Goal: Register for event/course

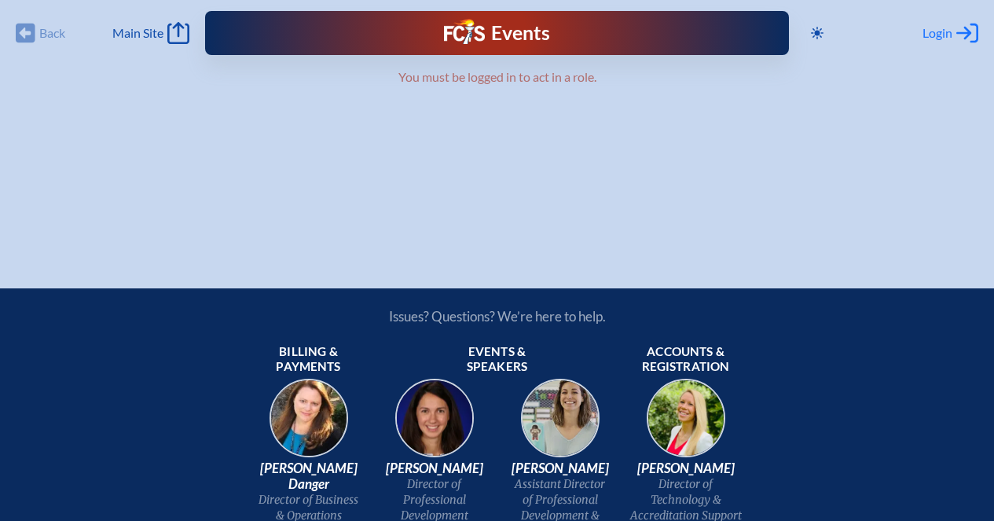
type input "[EMAIL_ADDRESS][DOMAIN_NAME]"
click at [948, 30] on div "Login Log in or Create Account" at bounding box center [950, 33] width 56 height 22
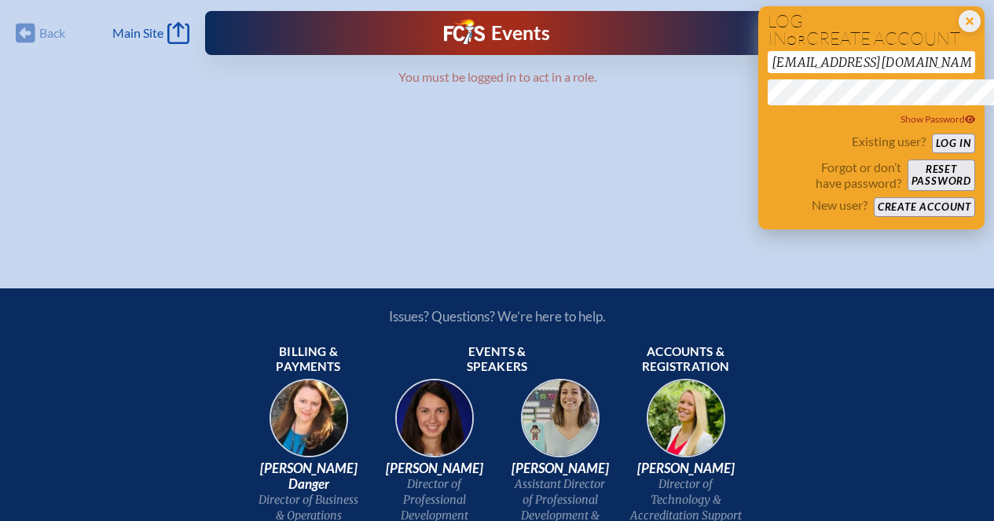
click at [943, 152] on button "Log in" at bounding box center [953, 144] width 43 height 20
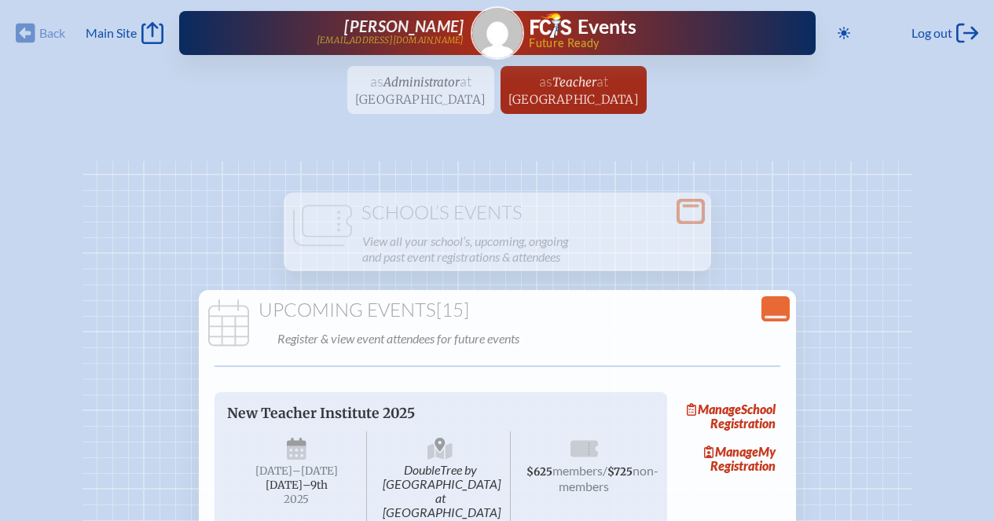
click at [426, 106] on ul "as Administrator at Saint Stephen’s Episcopal School since August 26th, 2025 as…" at bounding box center [497, 94] width 994 height 57
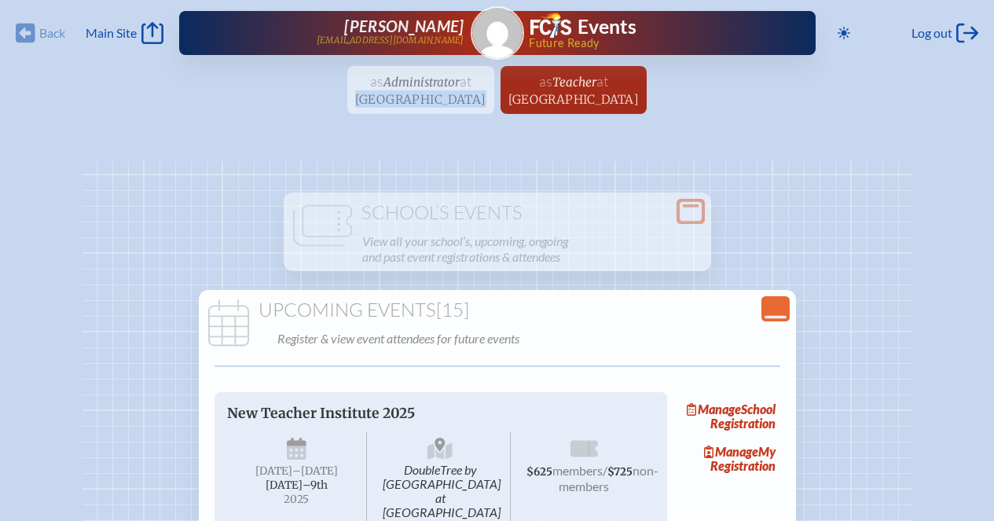
click at [426, 106] on ul "as Administrator at Saint Stephen’s Episcopal School since August 26th, 2025 as…" at bounding box center [497, 94] width 994 height 57
click at [463, 90] on ul "as Administrator at Saint Stephen’s Episcopal School since August 26th, 2025 as…" at bounding box center [497, 94] width 994 height 57
click at [936, 35] on span "Log out" at bounding box center [931, 33] width 41 height 16
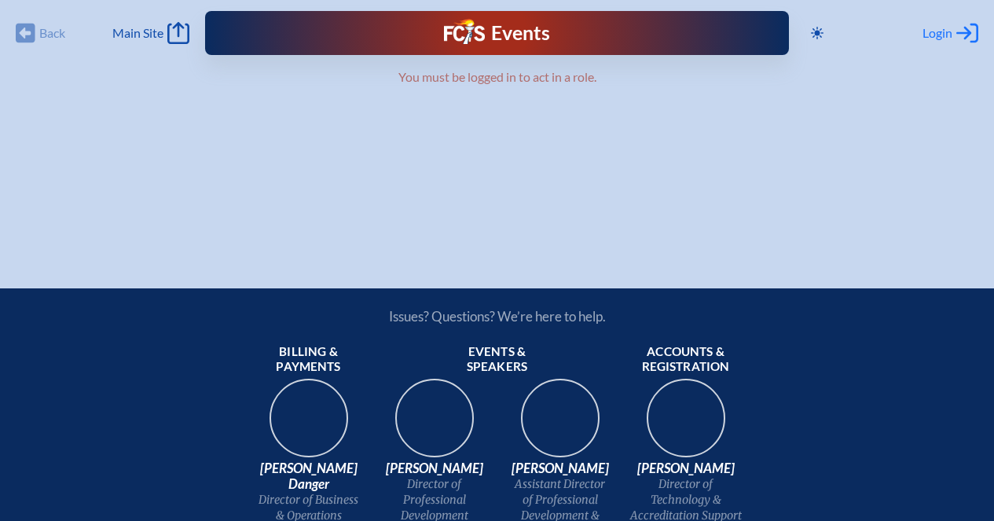
click at [941, 39] on span "Login" at bounding box center [937, 33] width 30 height 16
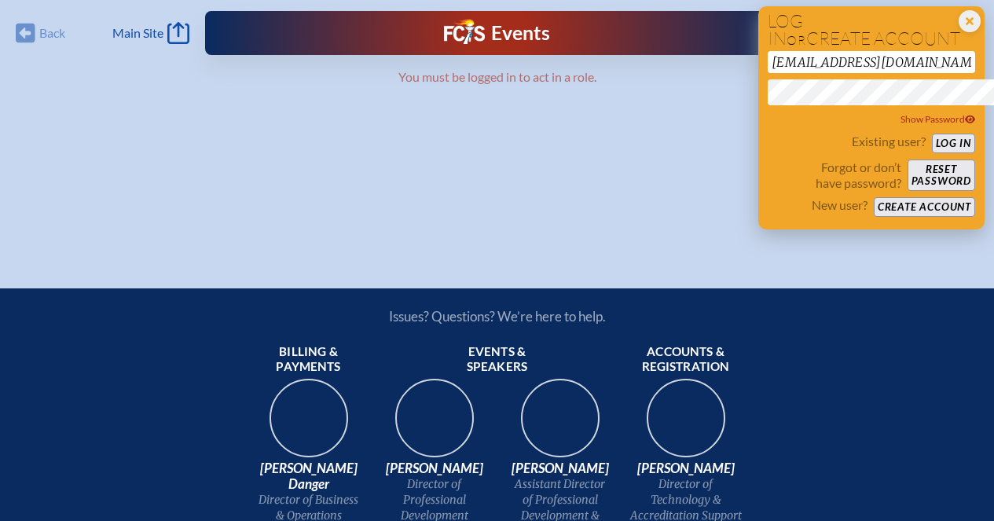
click at [944, 153] on button "Log in" at bounding box center [953, 144] width 43 height 20
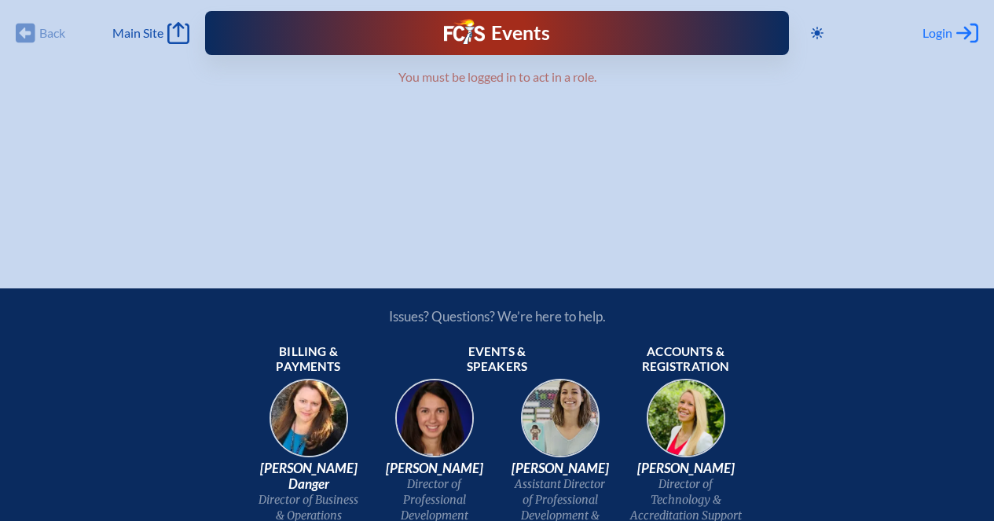
click at [934, 35] on span "Login" at bounding box center [937, 33] width 30 height 16
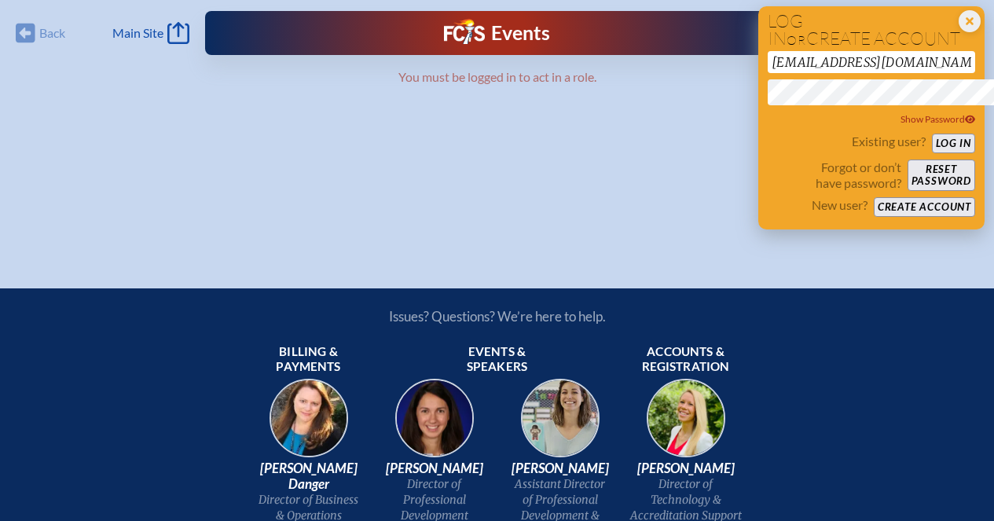
click at [948, 149] on button "Log in" at bounding box center [953, 144] width 43 height 20
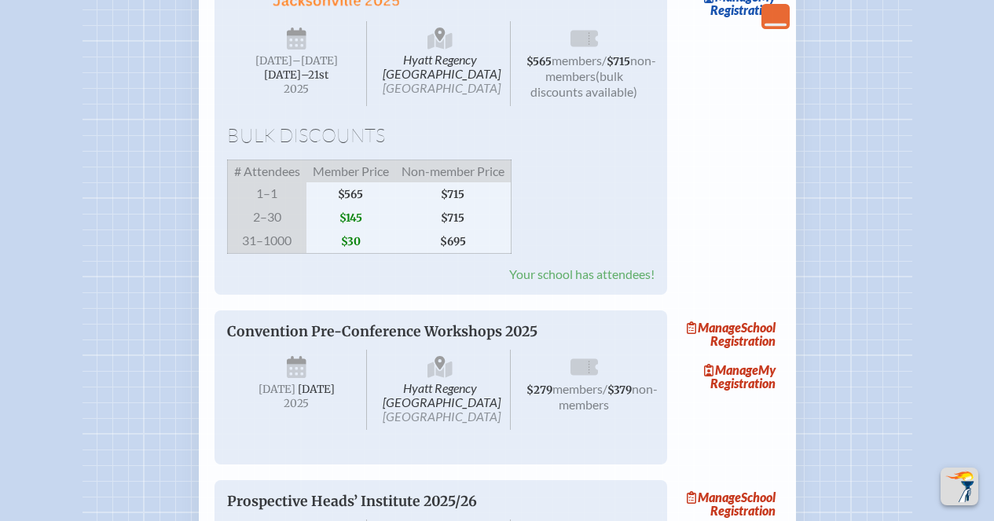
scroll to position [2806, 8]
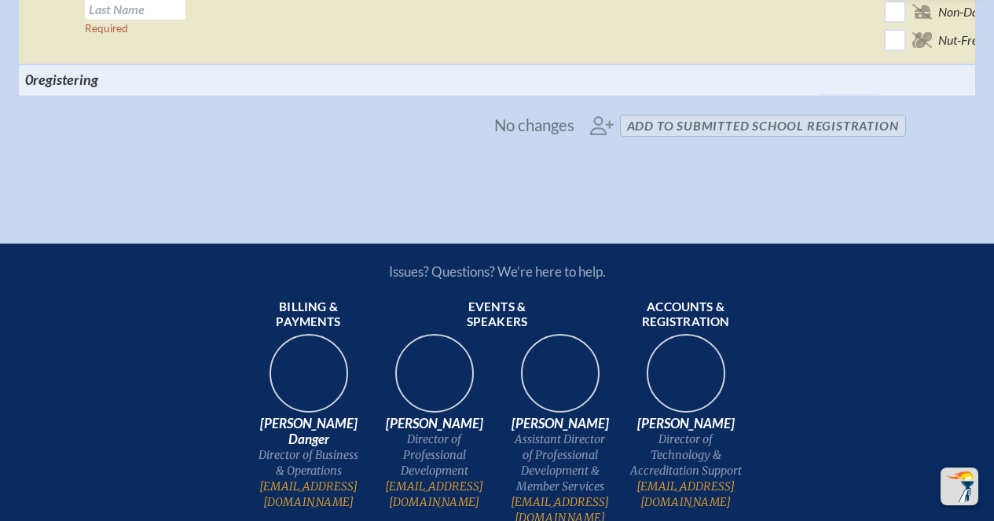
scroll to position [3650, 0]
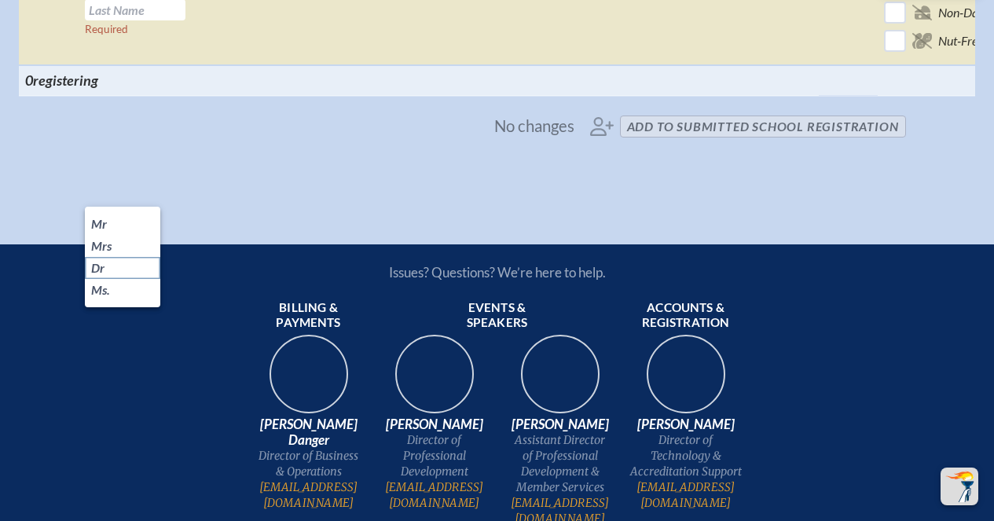
click at [127, 269] on li "Dr" at bounding box center [122, 268] width 75 height 22
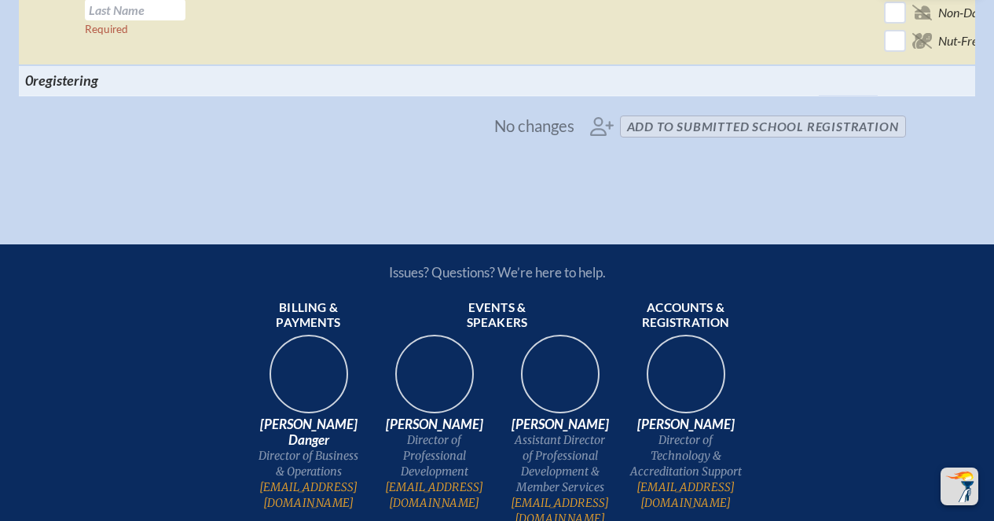
type input "Joel"
click at [135, 20] on input "text" at bounding box center [135, 9] width 101 height 21
type input "e"
type input "Erby"
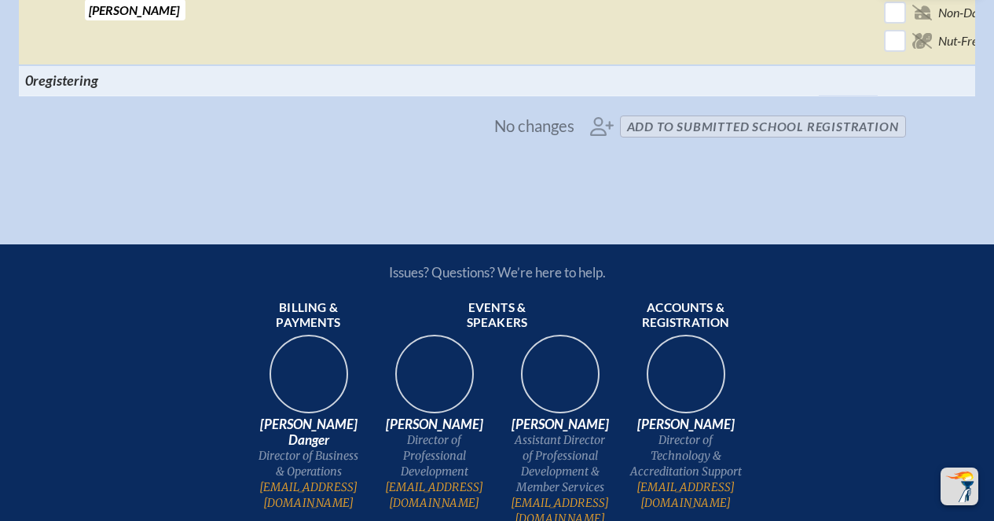
type input "jerby@saintstephens.org"
type input "Middle School Director"
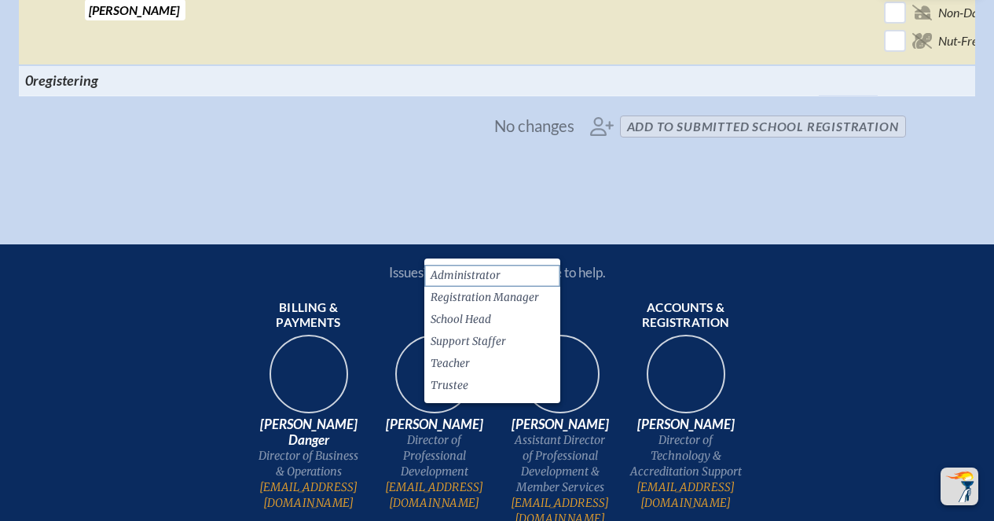
click at [530, 277] on li "Administrator" at bounding box center [492, 276] width 136 height 22
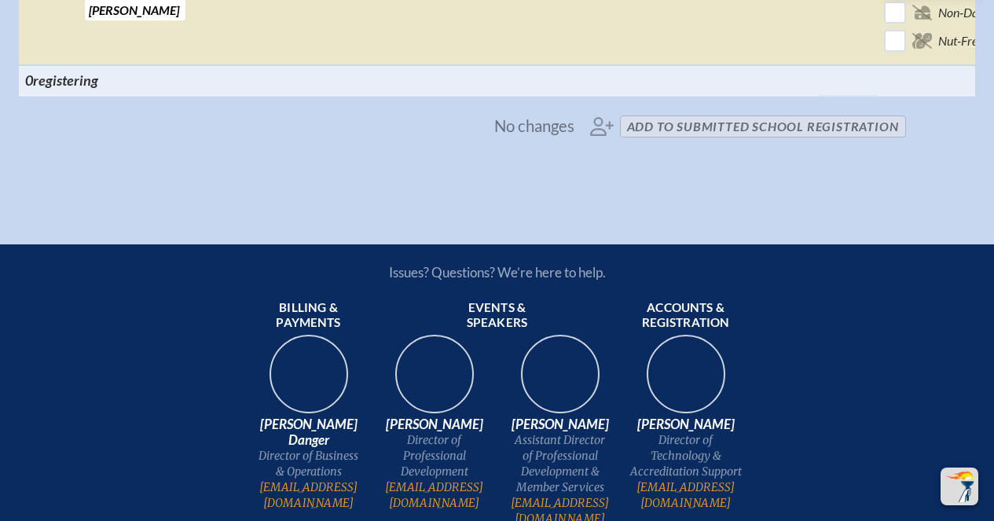
scroll to position [0, 174]
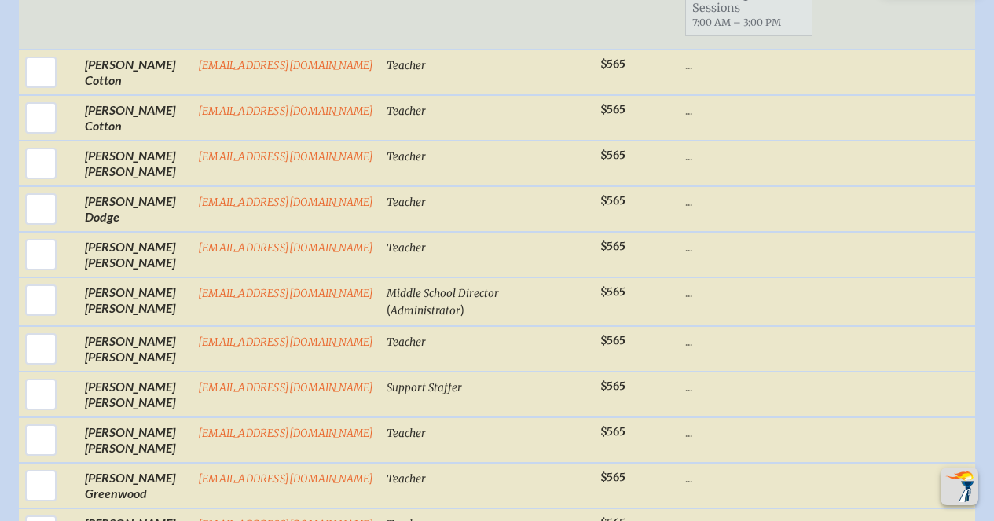
scroll to position [1124, 0]
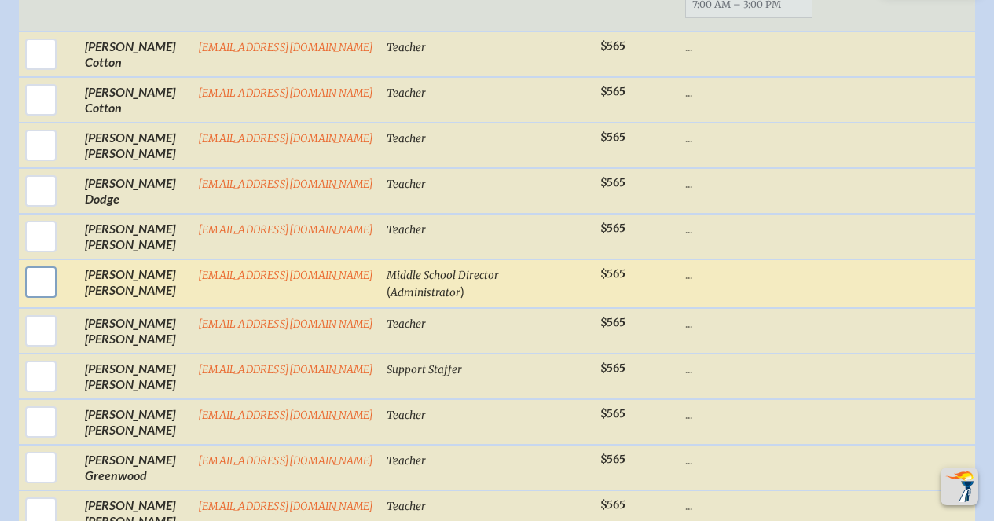
click at [51, 302] on input "checkbox" at bounding box center [40, 281] width 39 height 39
checkbox input "true"
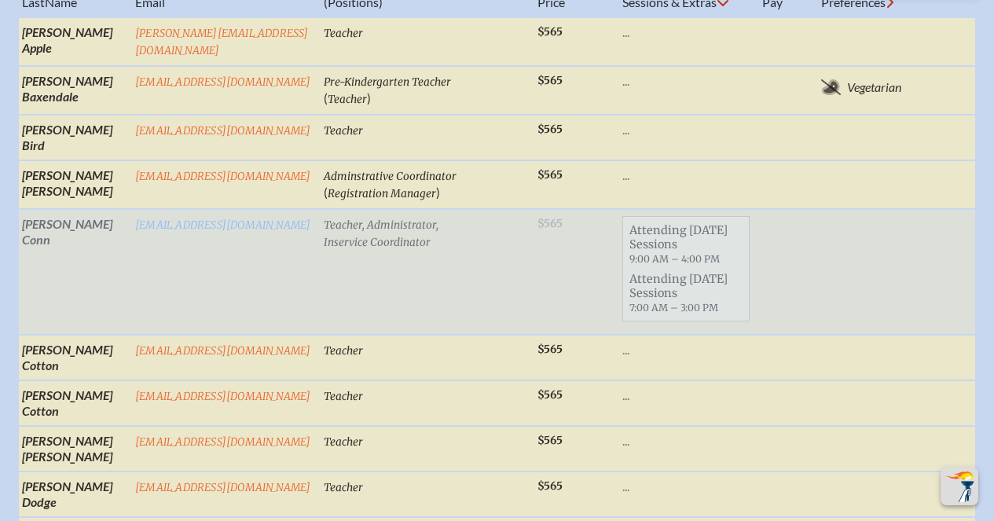
scroll to position [0, 0]
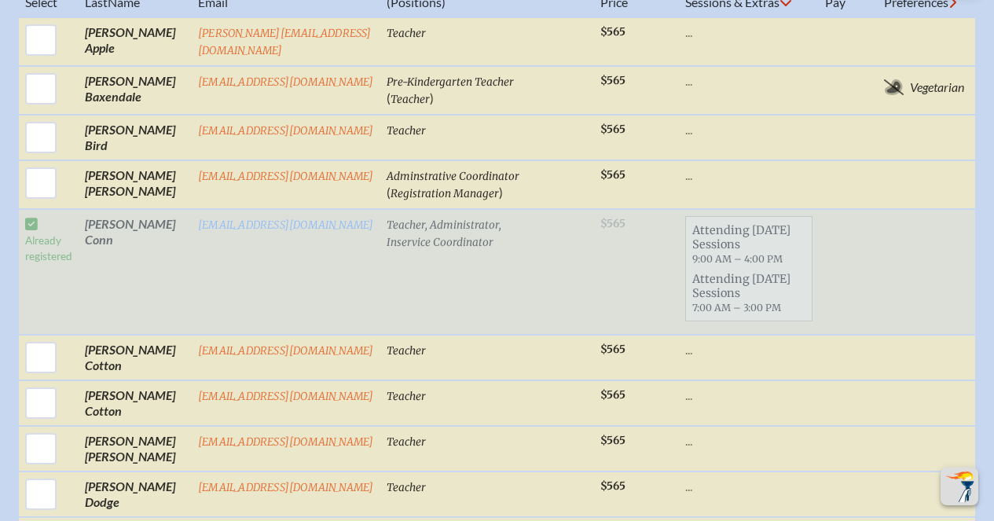
click at [34, 306] on td "Already registered" at bounding box center [49, 272] width 60 height 126
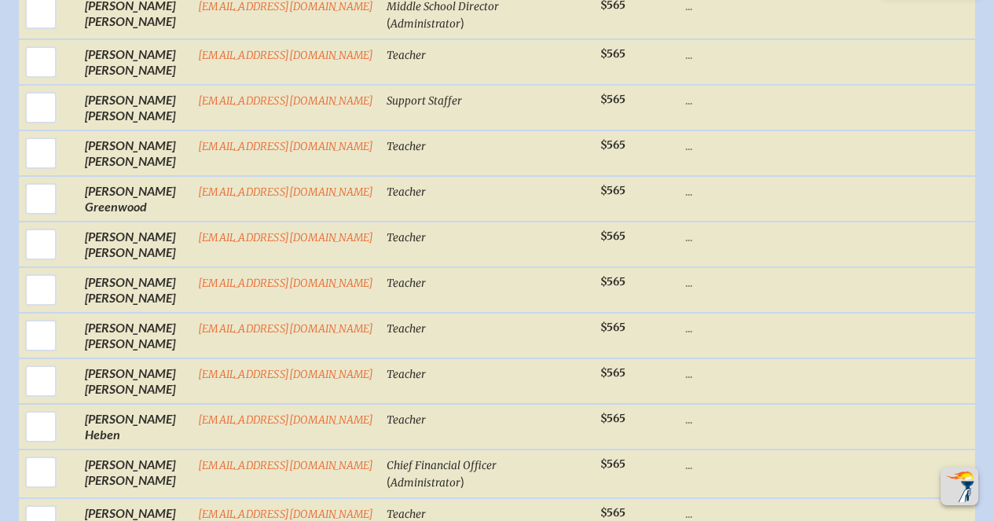
scroll to position [1450, 0]
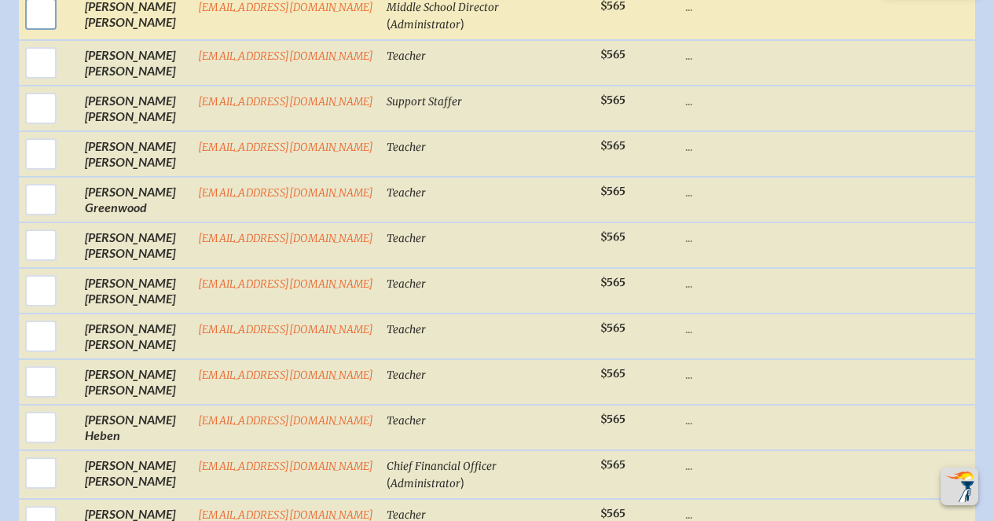
click at [38, 34] on input "checkbox" at bounding box center [40, 13] width 39 height 39
checkbox input "true"
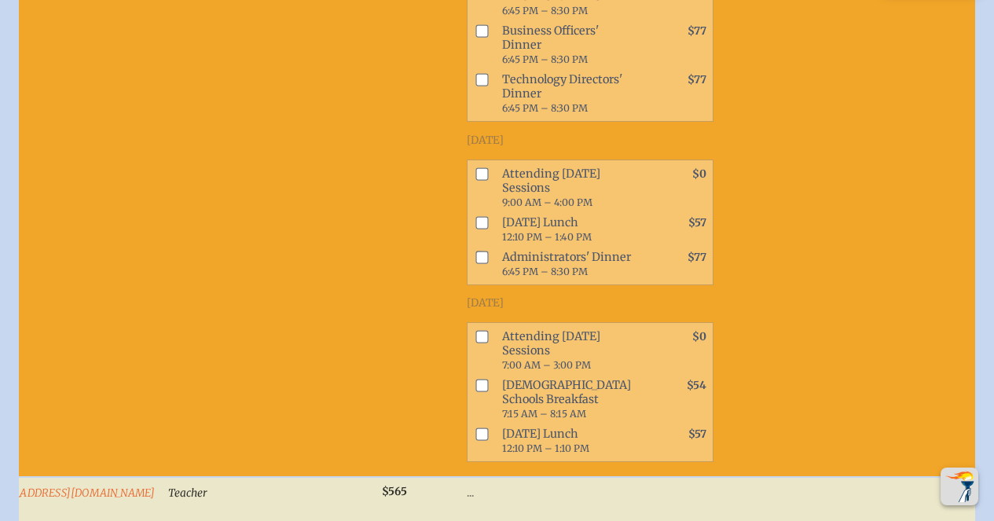
scroll to position [1949, 0]
click at [482, 181] on input "checkbox" at bounding box center [481, 174] width 13 height 13
checkbox input "true"
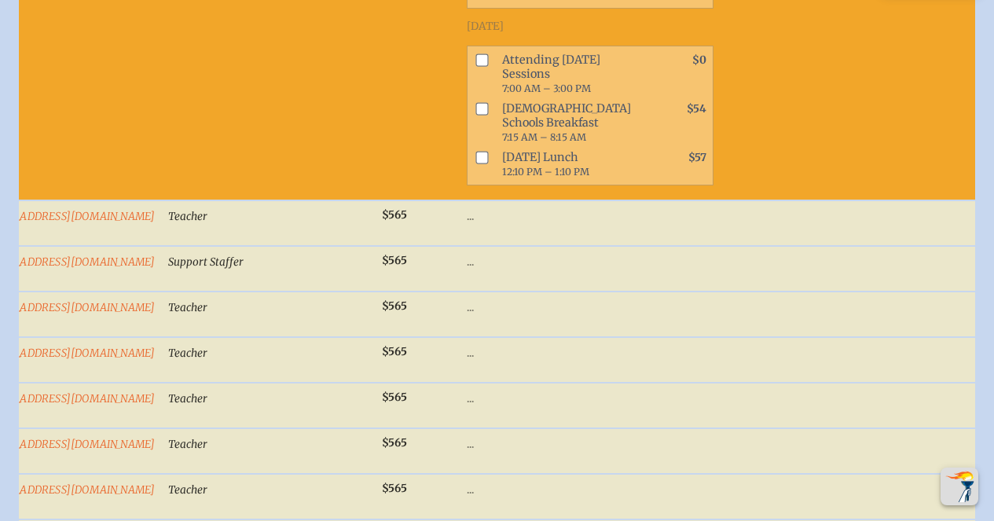
scroll to position [2228, 0]
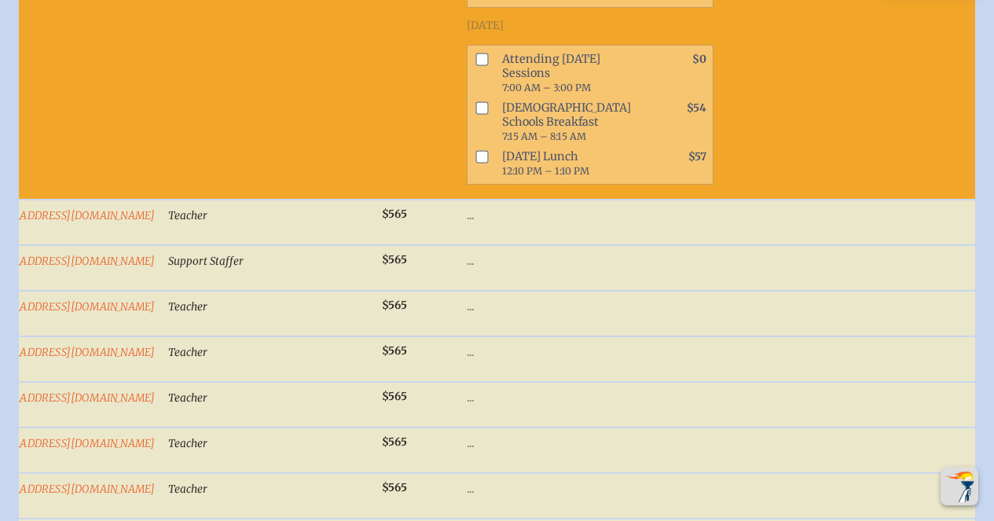
click at [486, 65] on input "checkbox" at bounding box center [481, 59] width 13 height 13
checkbox input "true"
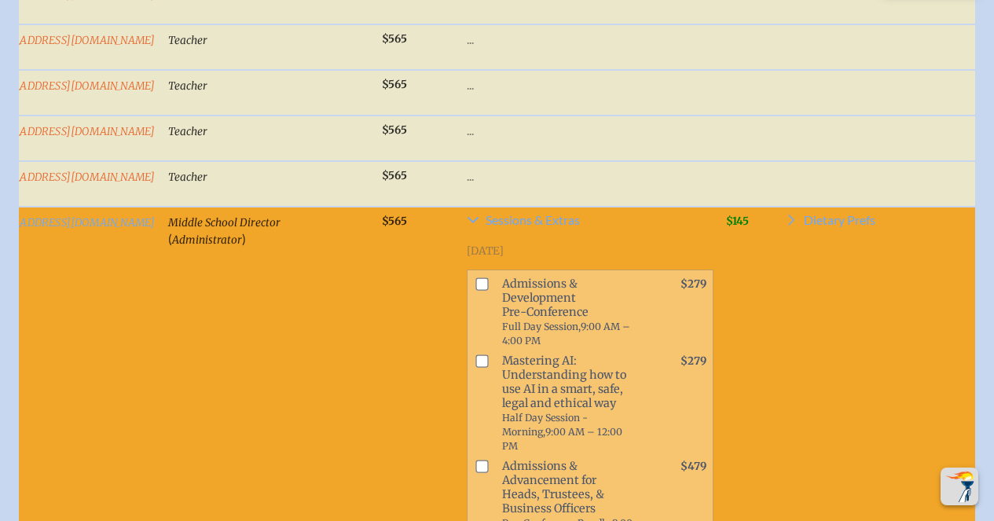
scroll to position [1204, 0]
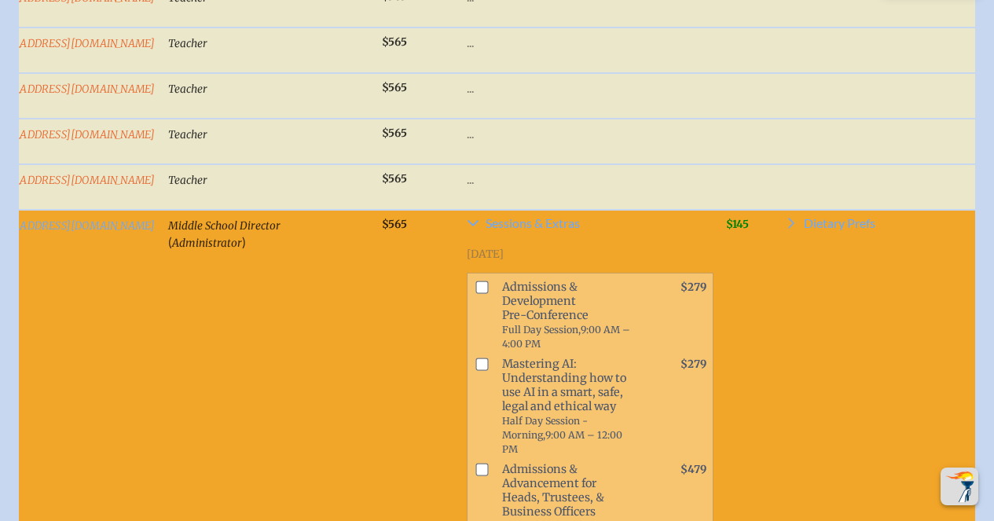
click at [726, 231] on span "$145" at bounding box center [737, 224] width 23 height 13
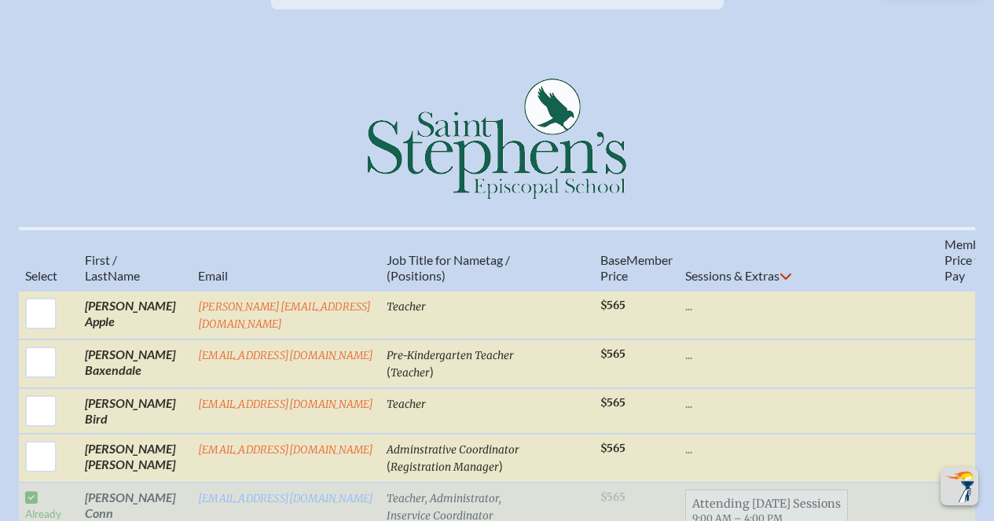
scroll to position [0, 0]
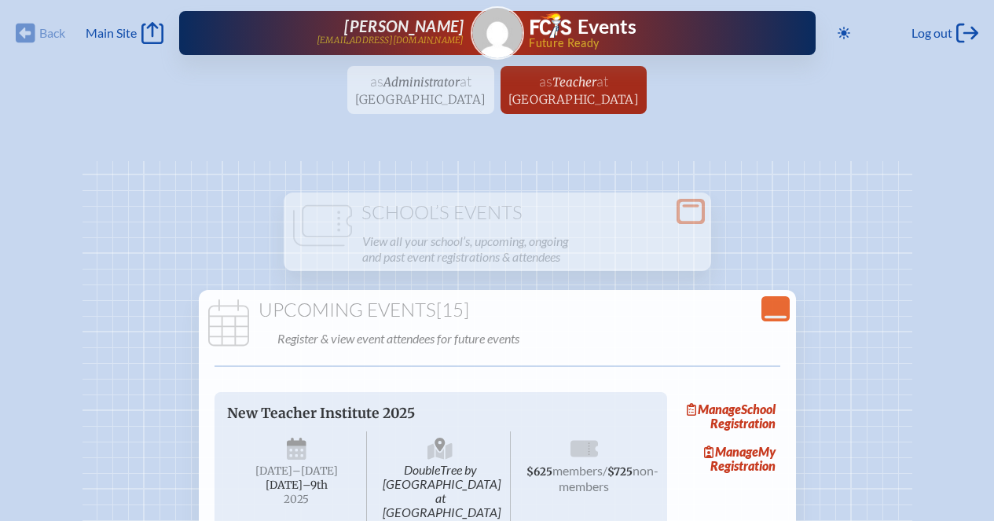
click at [396, 114] on ul "as Administrator at [GEOGRAPHIC_DATA][DEMOGRAPHIC_DATA] since [DATE] as Teacher…" at bounding box center [497, 94] width 994 height 57
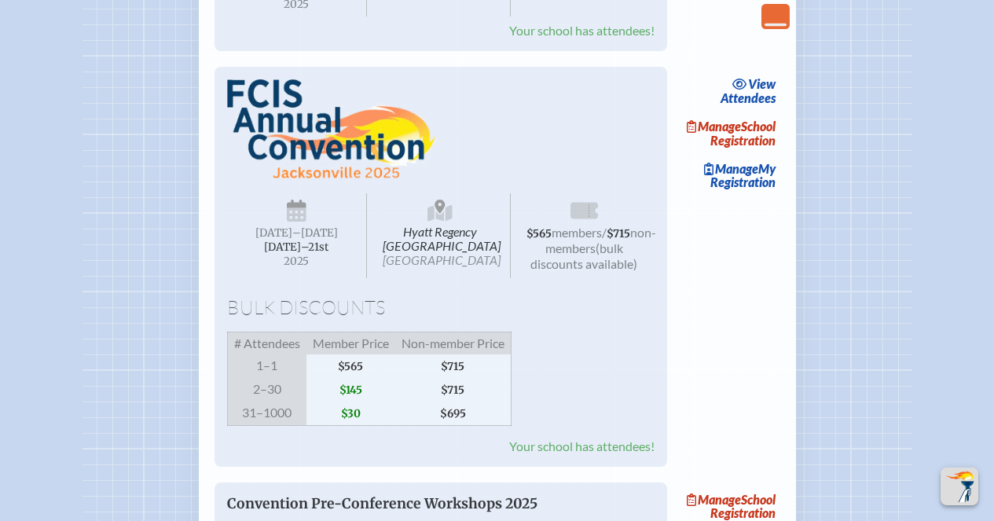
scroll to position [2635, 0]
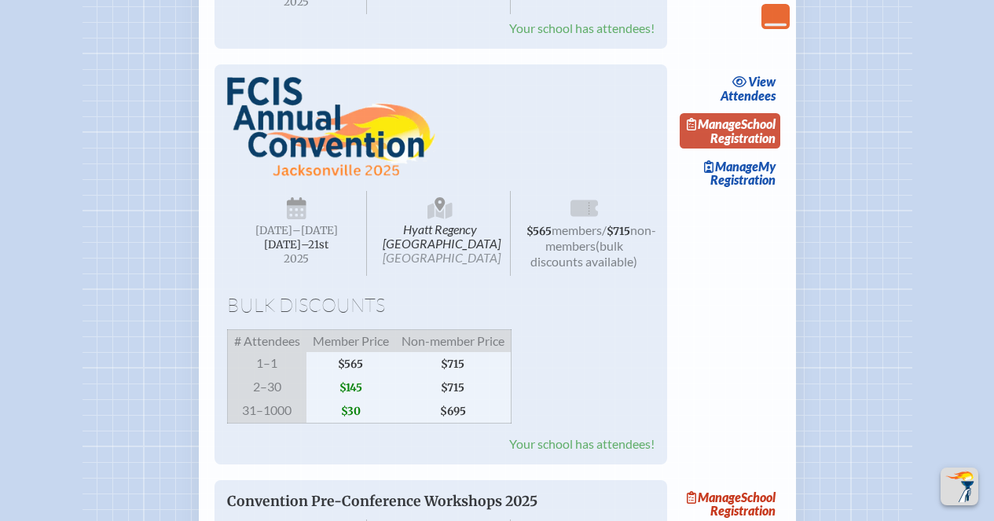
click at [779, 149] on link "Manage School Registration" at bounding box center [730, 131] width 101 height 36
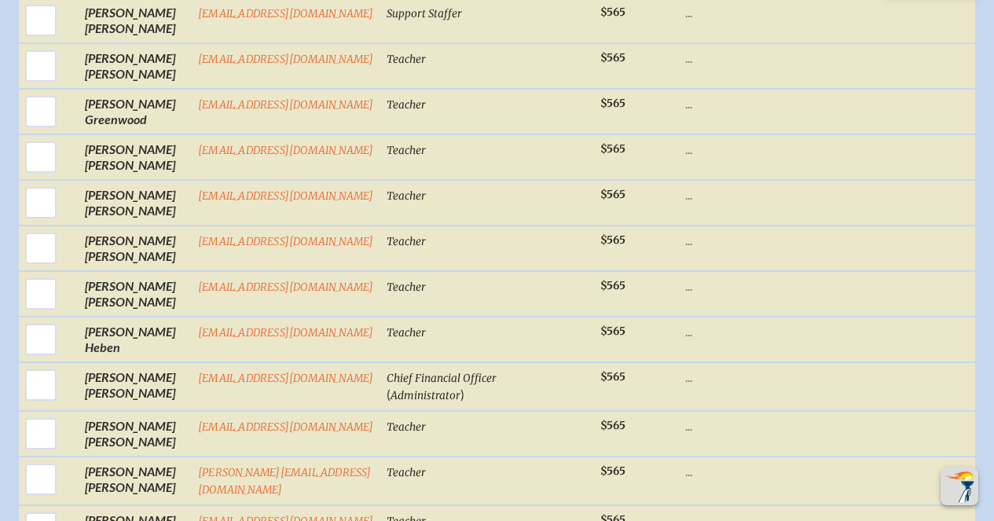
scroll to position [1259, 0]
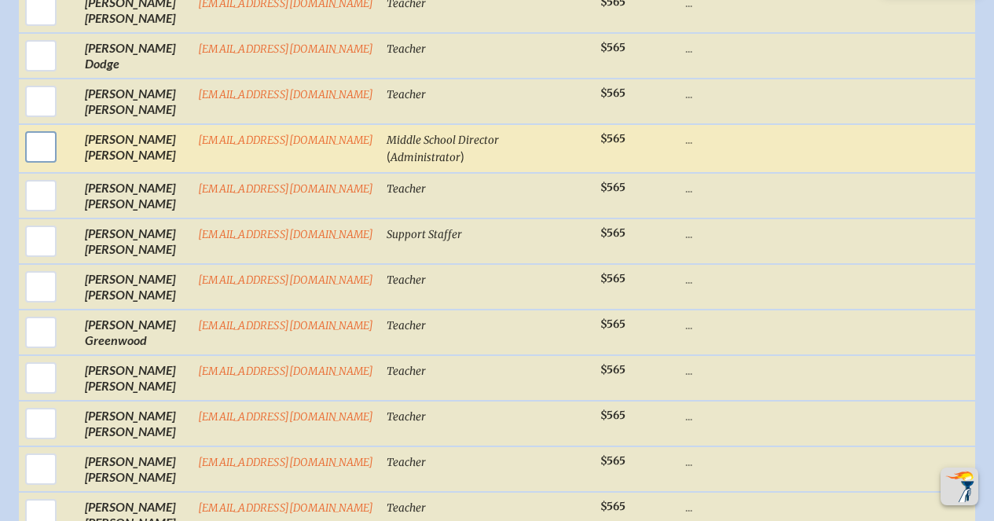
click at [35, 167] on input "checkbox" at bounding box center [40, 146] width 39 height 39
checkbox input "true"
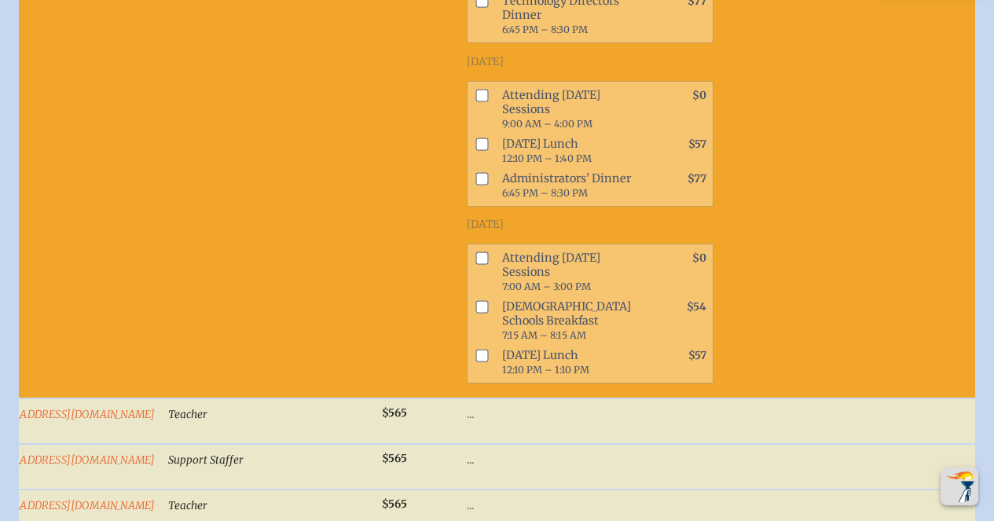
scroll to position [1988, 0]
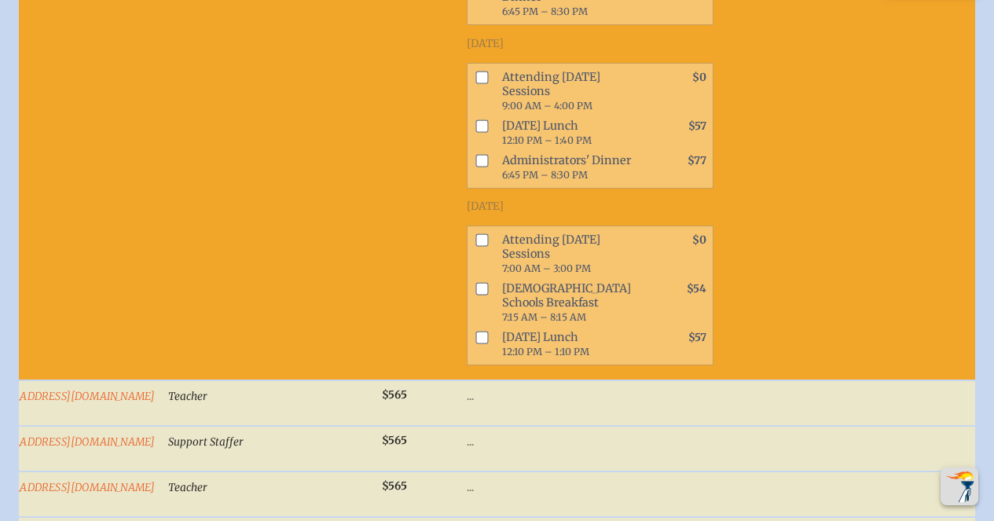
click at [475, 83] on input "checkbox" at bounding box center [481, 77] width 13 height 13
checkbox input "true"
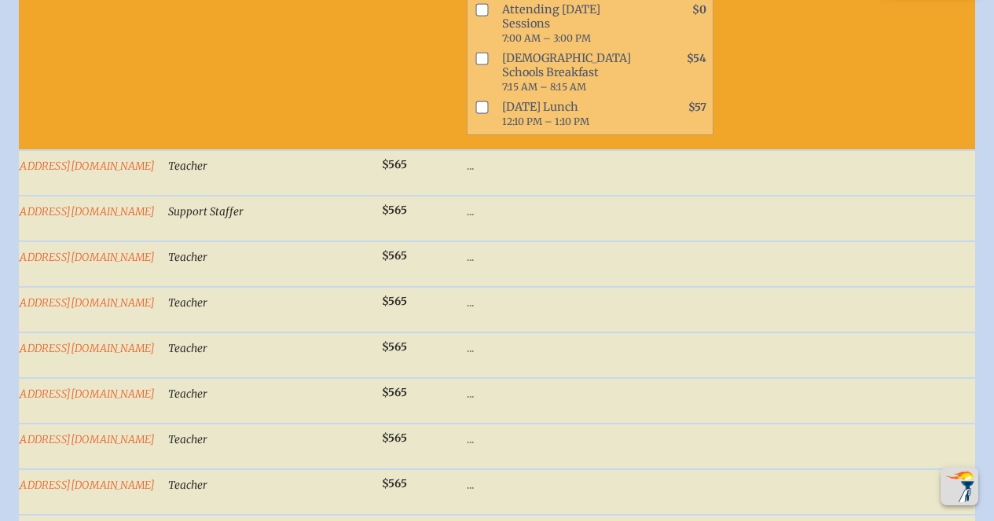
scroll to position [2224, 0]
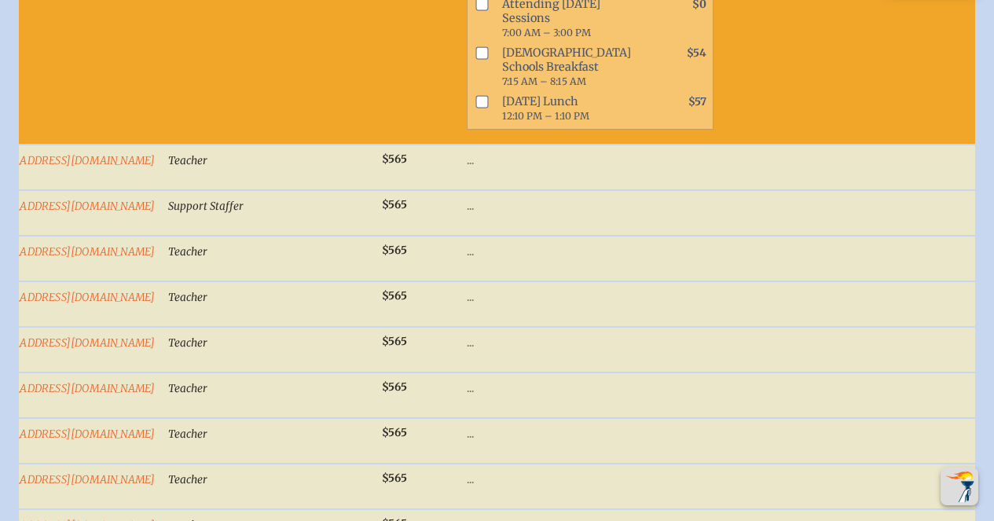
click at [475, 10] on input "checkbox" at bounding box center [481, 4] width 13 height 13
checkbox input "true"
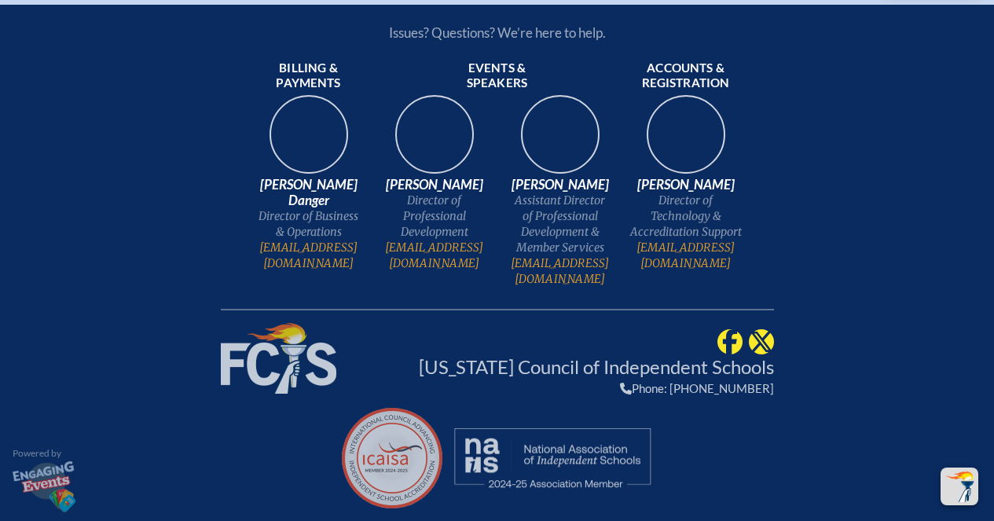
scroll to position [5084, 12]
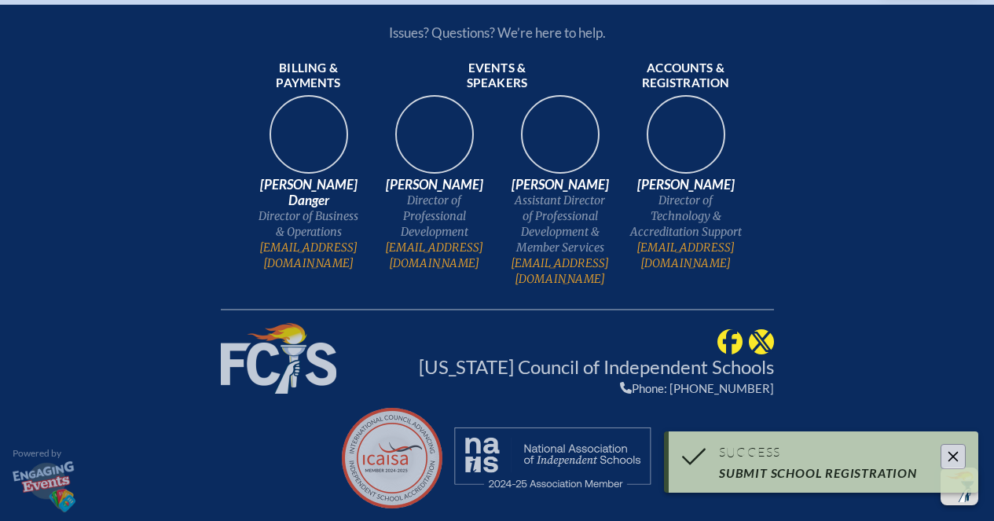
scroll to position [4046, 12]
